Goal: Find specific page/section

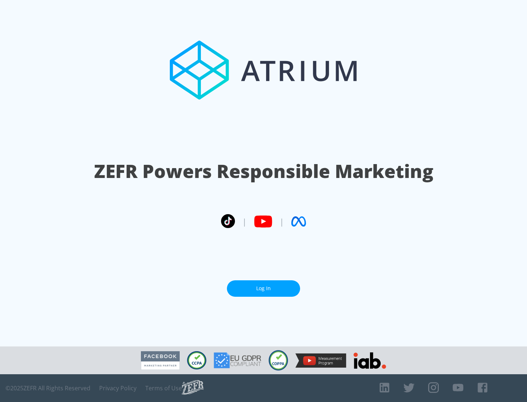
click at [263, 289] on link "Log In" at bounding box center [263, 289] width 73 height 16
